Goal: Find specific page/section: Find specific page/section

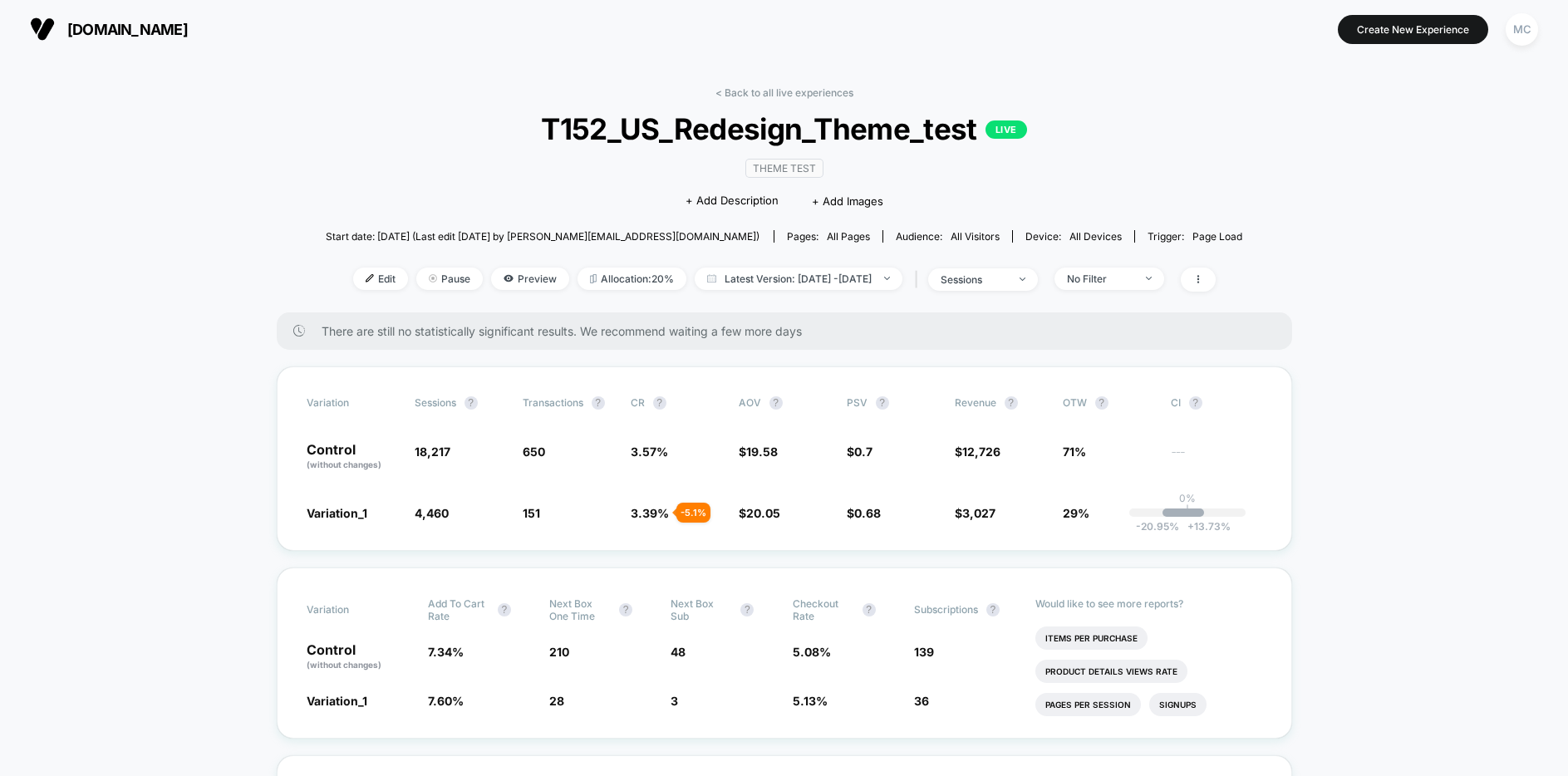
click at [491, 271] on span "Preview" at bounding box center [530, 278] width 79 height 23
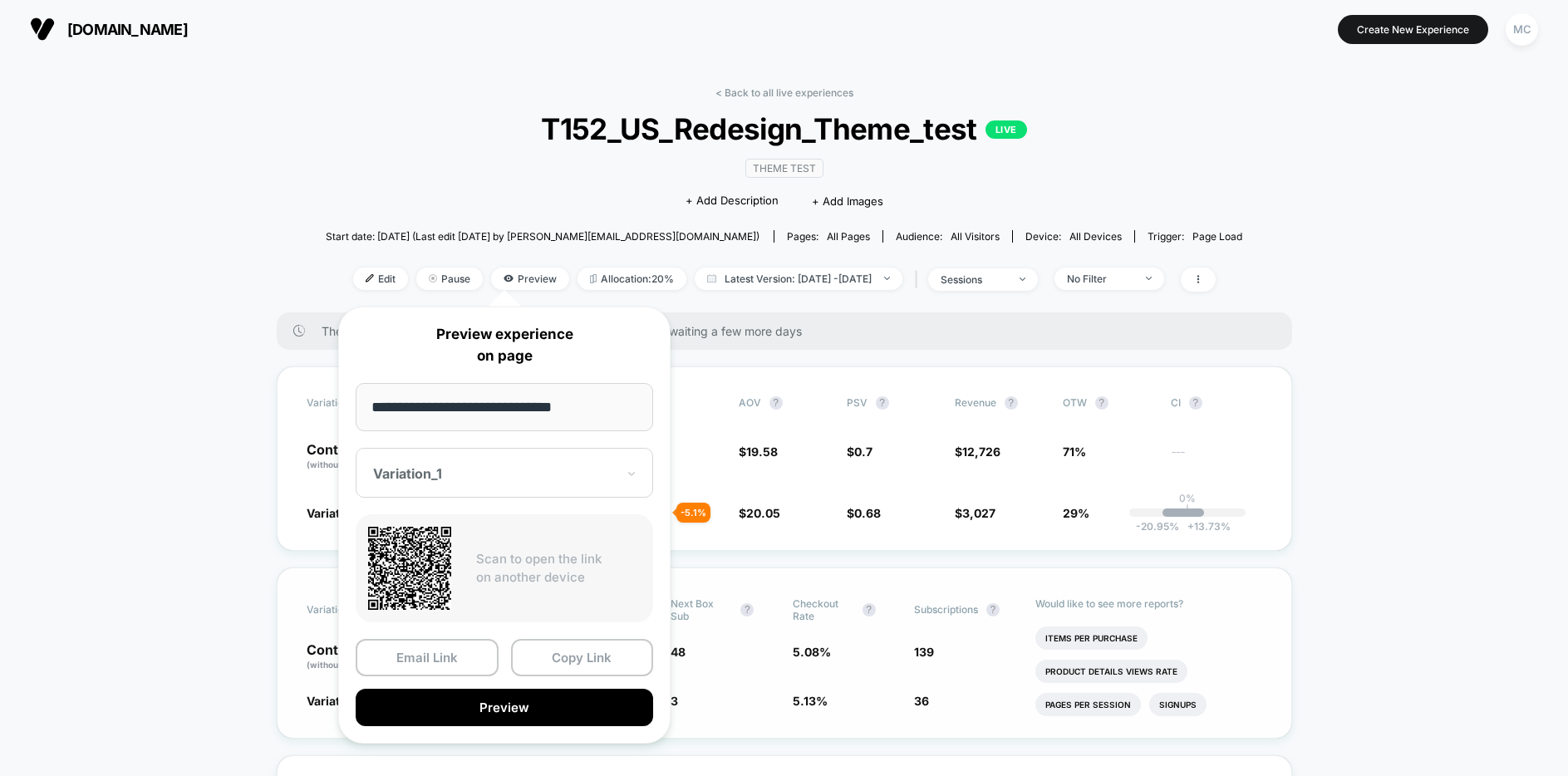
click at [590, 663] on button "Copy Link" at bounding box center [582, 658] width 143 height 37
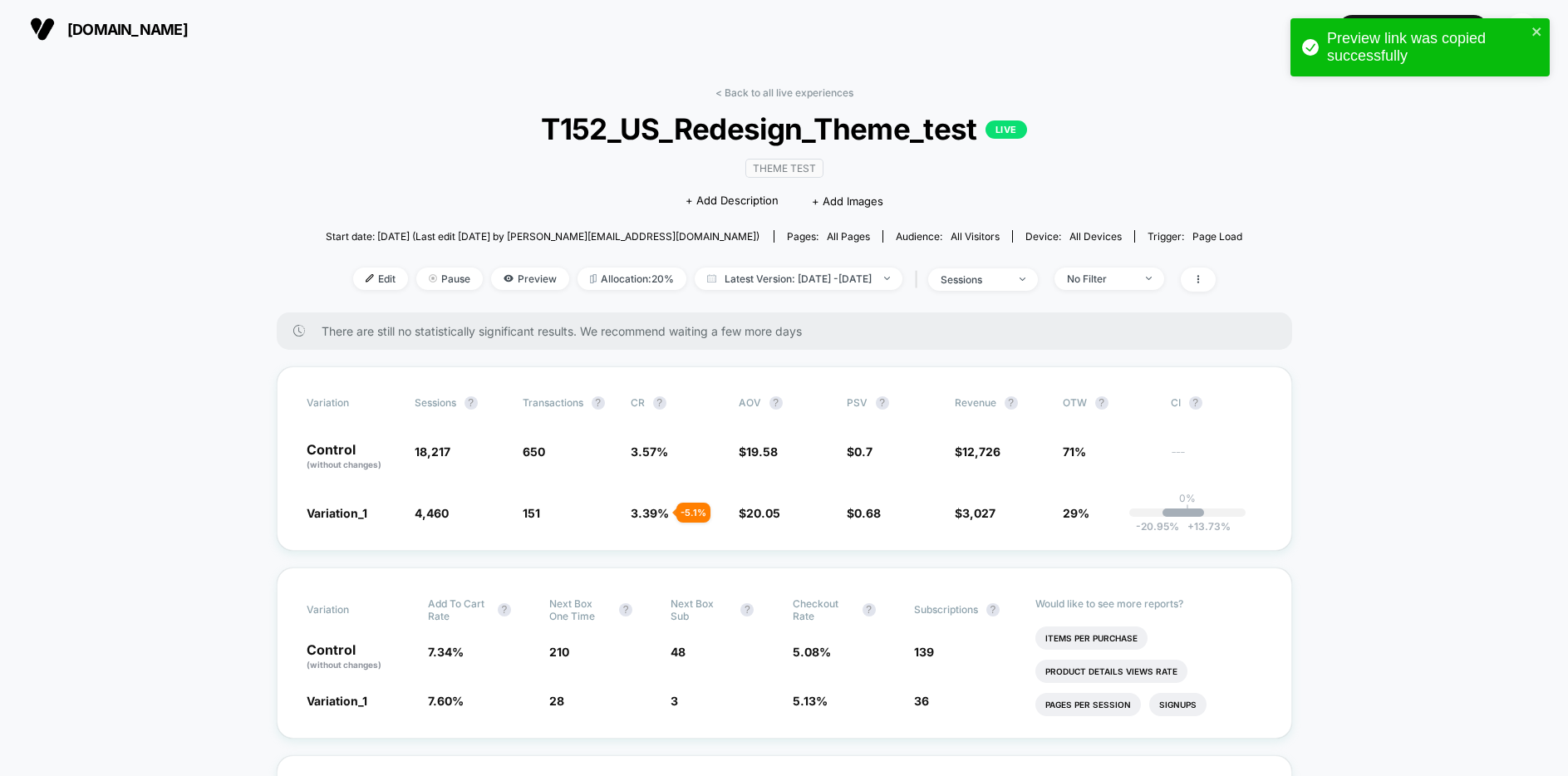
drag, startPoint x: 159, startPoint y: 420, endPoint x: 213, endPoint y: 414, distance: 54.3
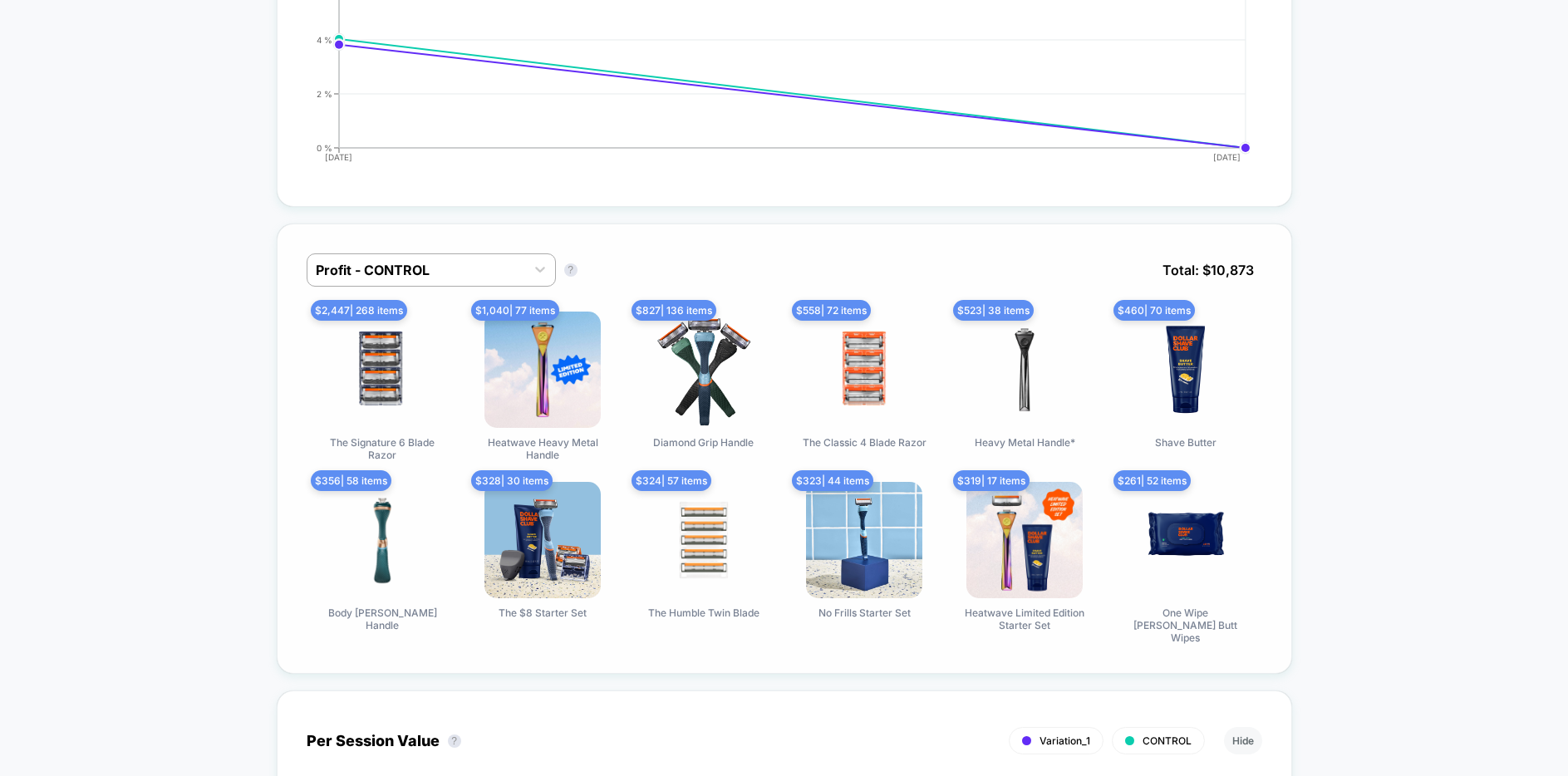
scroll to position [944, 0]
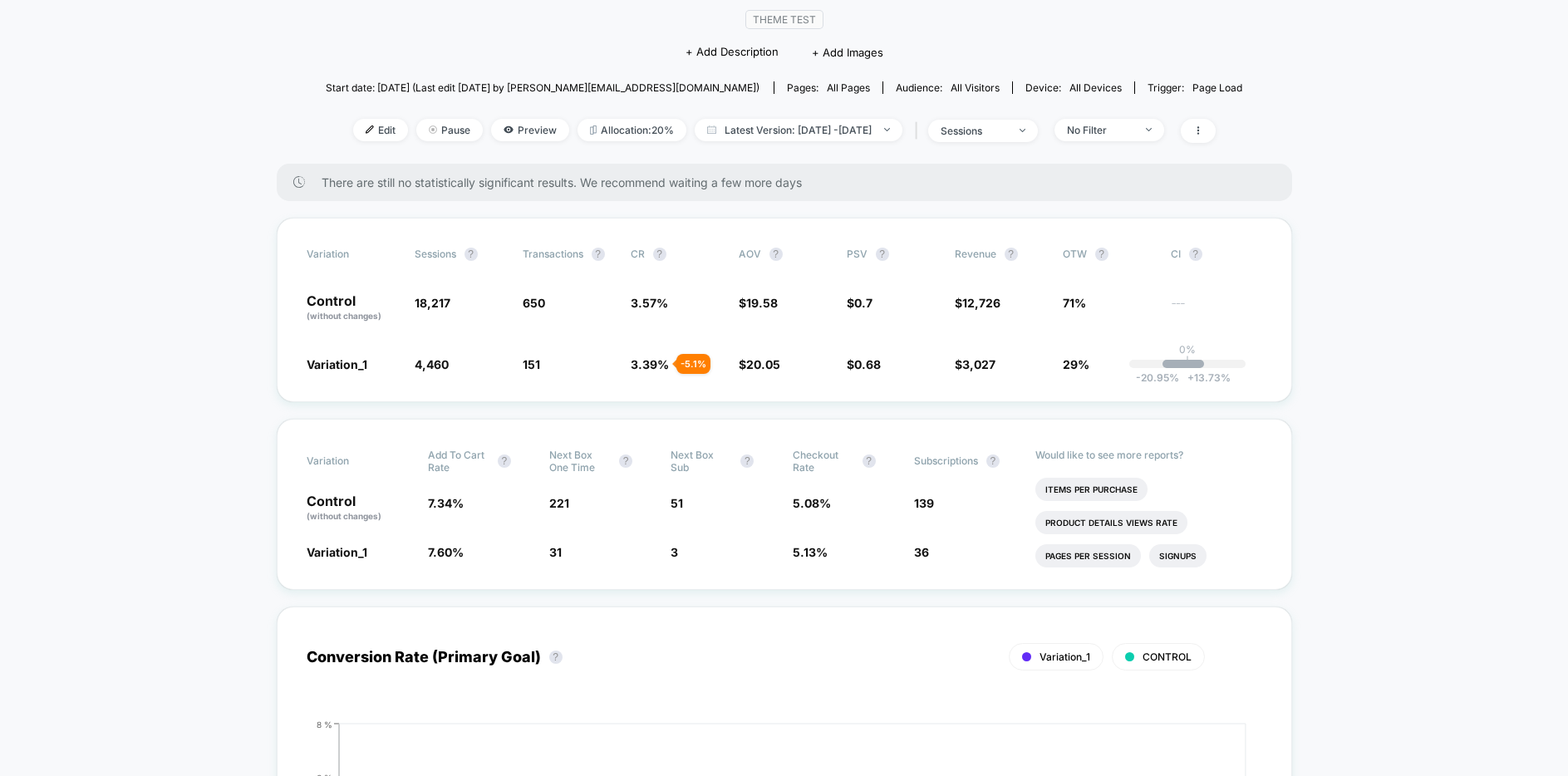
scroll to position [0, 0]
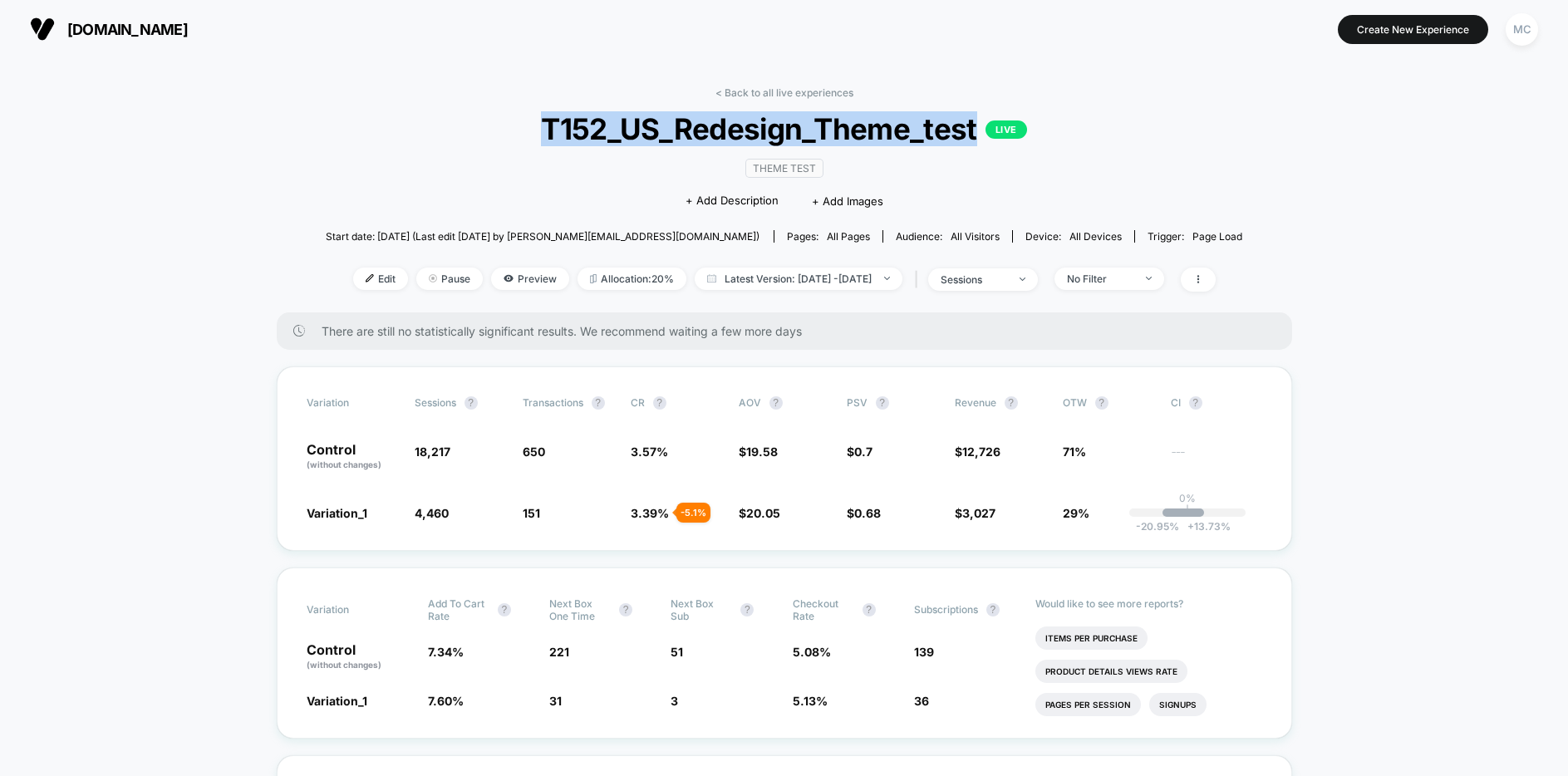
drag, startPoint x: 549, startPoint y: 127, endPoint x: 977, endPoint y: 138, distance: 428.1
click at [977, 138] on span "T152_US_Redesign_Theme_test LIVE" at bounding box center [784, 129] width 825 height 35
copy span "T152_US_Redesign_Theme_test"
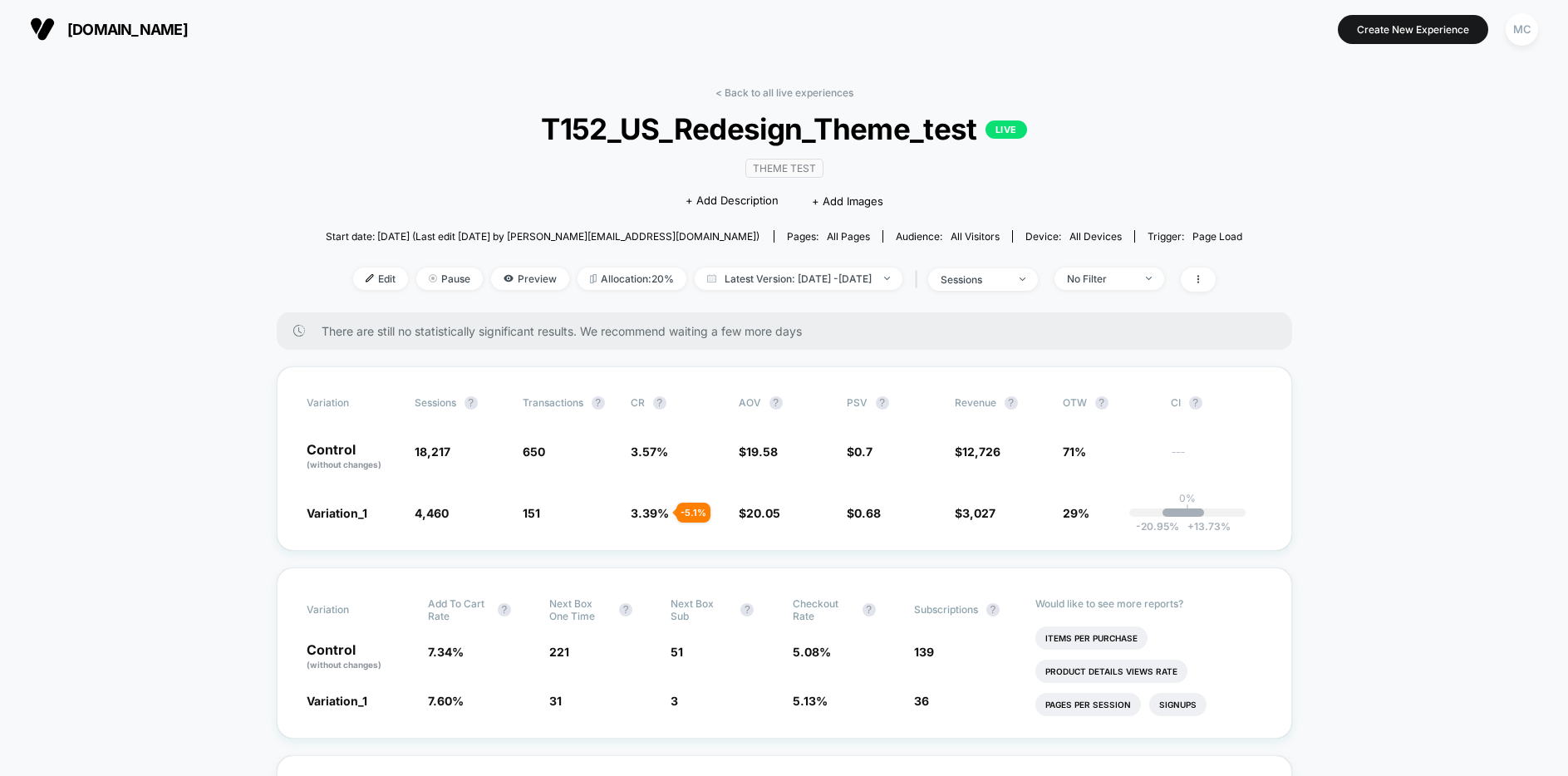
click at [1116, 171] on div "< Back to all live experiences T152_US_Redesign_Theme_test LIVE Theme Test Clic…" at bounding box center [784, 199] width 917 height 226
click at [1205, 111] on div "< Back to all live experiences T152_US_Redesign_Theme_test LIVE Theme Test Clic…" at bounding box center [784, 199] width 917 height 226
drag, startPoint x: 0, startPoint y: 0, endPoint x: 1297, endPoint y: 146, distance: 1305.2
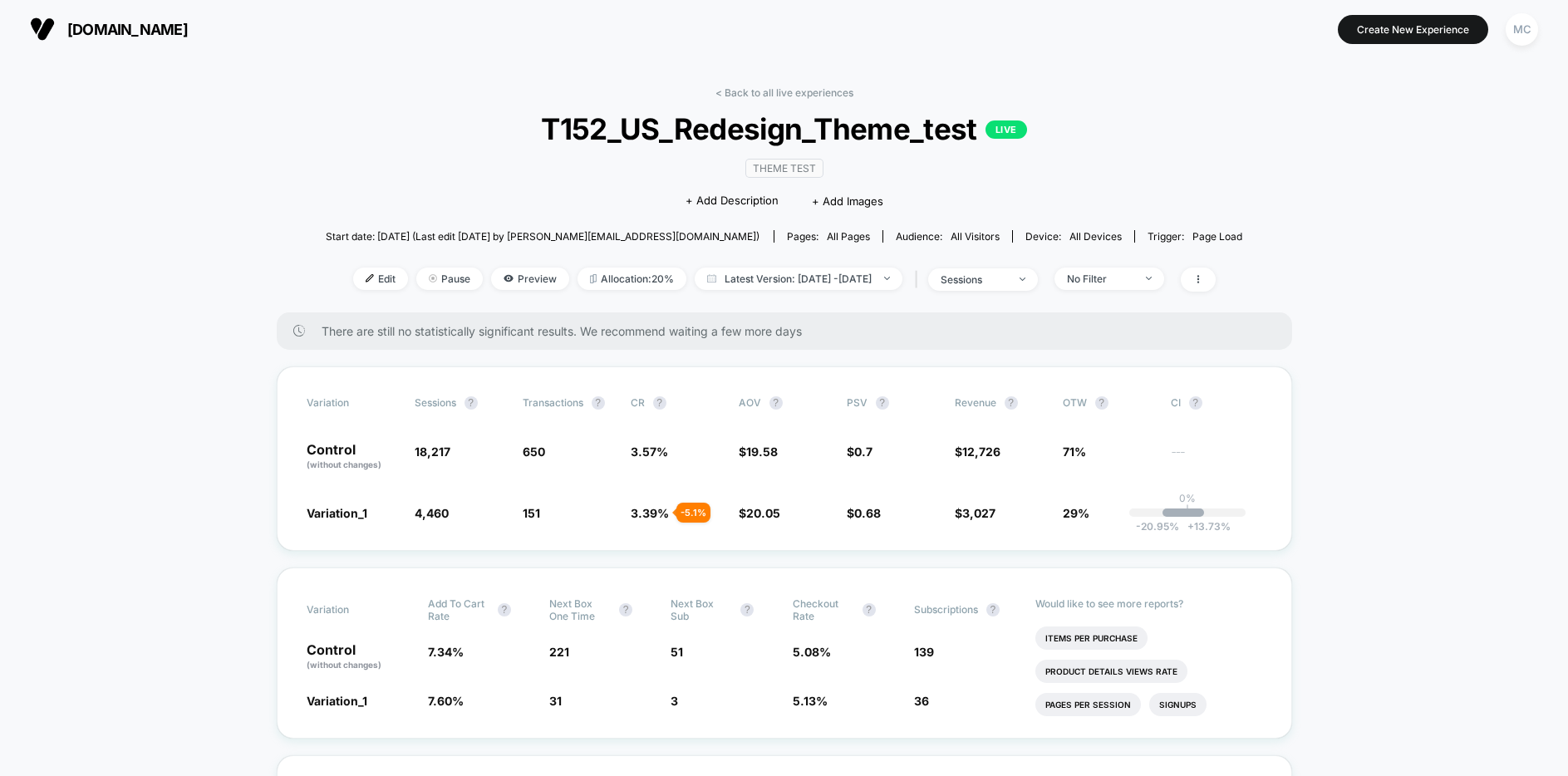
click at [1112, 108] on div "< Back to all live experiences T152_US_Redesign_Theme_test LIVE Theme Test Clic…" at bounding box center [784, 199] width 917 height 226
